Goal: Task Accomplishment & Management: Manage account settings

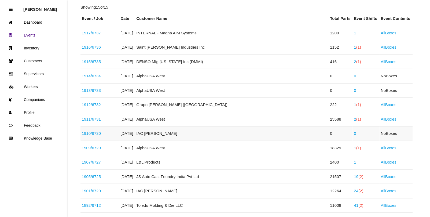
scroll to position [101, 0]
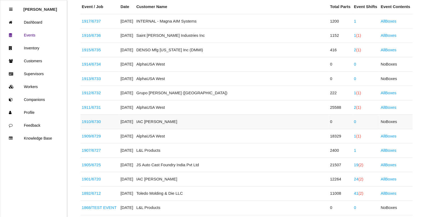
click at [99, 120] on link "1910 / 6730" at bounding box center [91, 121] width 19 height 5
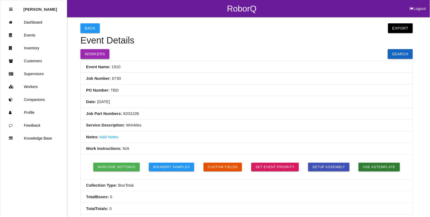
click at [93, 54] on button "Workers" at bounding box center [94, 54] width 29 height 10
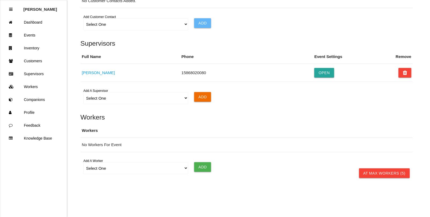
scroll to position [375, 0]
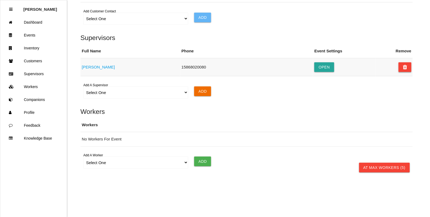
click at [404, 69] on icon at bounding box center [405, 67] width 4 height 10
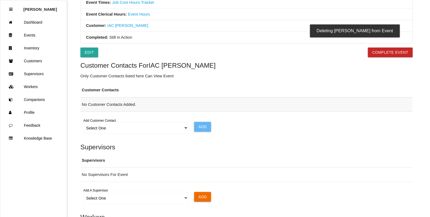
scroll to position [271, 0]
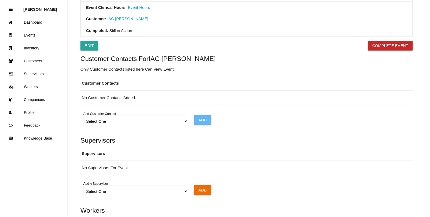
click at [391, 49] on button "Complete Event" at bounding box center [390, 46] width 45 height 10
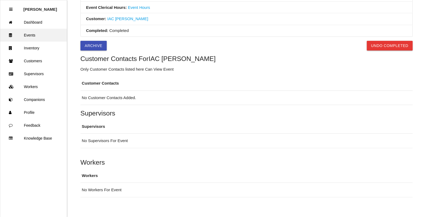
click at [33, 32] on link "Events" at bounding box center [33, 35] width 66 height 13
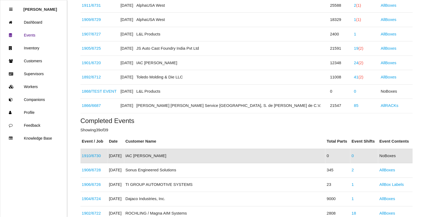
scroll to position [184, 0]
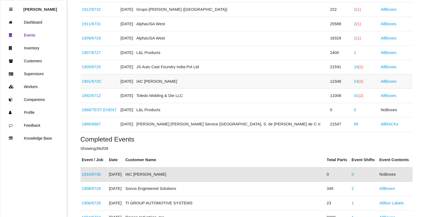
click at [358, 82] on span "(2)" at bounding box center [360, 81] width 5 height 5
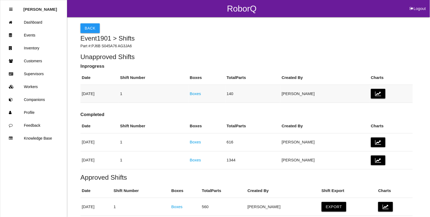
click at [201, 95] on link "Boxes" at bounding box center [195, 93] width 11 height 5
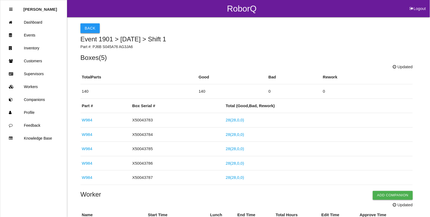
click at [88, 32] on button "Back" at bounding box center [89, 28] width 19 height 10
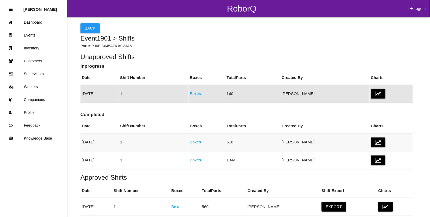
click at [201, 141] on link "Boxes" at bounding box center [195, 141] width 11 height 5
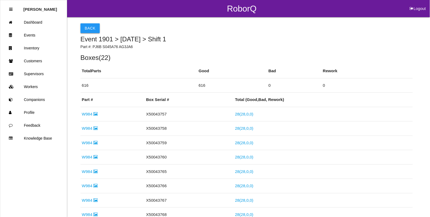
click at [86, 27] on button "Back" at bounding box center [89, 28] width 19 height 10
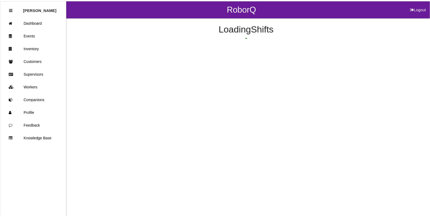
scroll to position [34, 0]
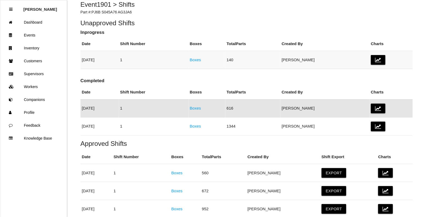
click at [201, 60] on link "Boxes" at bounding box center [195, 59] width 11 height 5
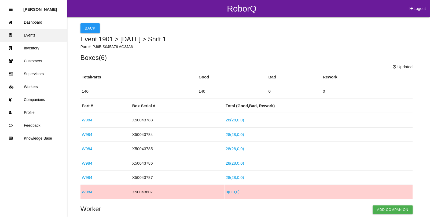
click at [30, 33] on link "Events" at bounding box center [33, 35] width 66 height 13
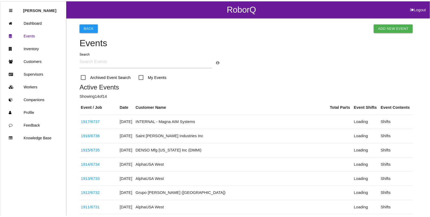
scroll to position [157, 0]
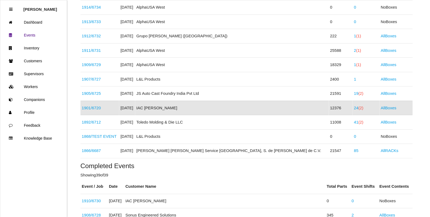
click at [354, 109] on link "24 (2)" at bounding box center [358, 107] width 9 height 5
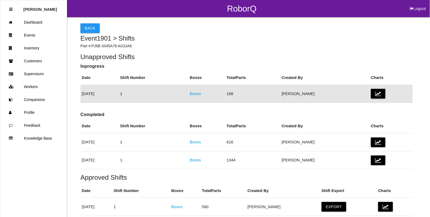
click at [201, 93] on link "Boxes" at bounding box center [195, 93] width 11 height 5
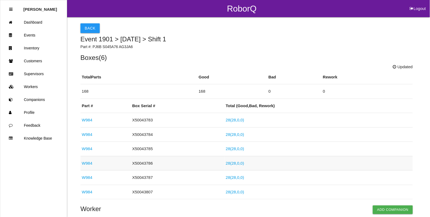
click at [88, 164] on link "W984" at bounding box center [87, 163] width 10 height 5
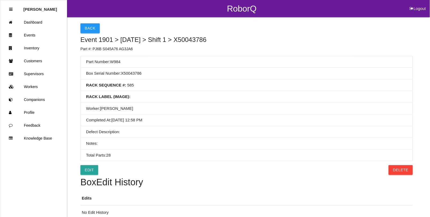
click at [87, 28] on button "Back" at bounding box center [89, 28] width 19 height 10
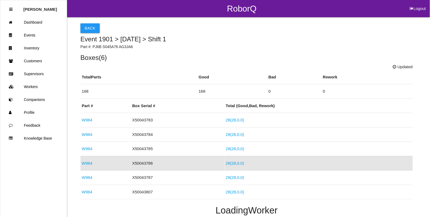
scroll to position [55, 0]
